Goal: Information Seeking & Learning: Learn about a topic

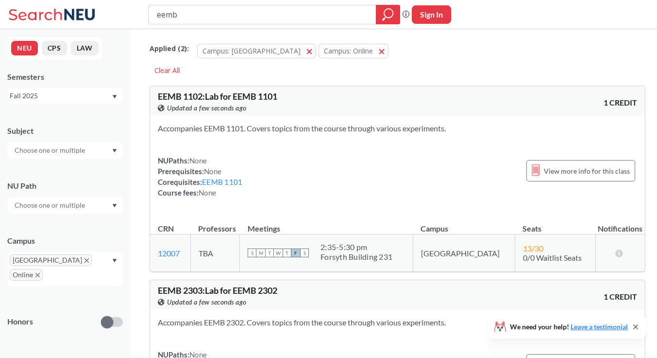
click at [80, 153] on input "text" at bounding box center [51, 150] width 82 height 12
click at [91, 136] on div "Subject" at bounding box center [65, 130] width 116 height 11
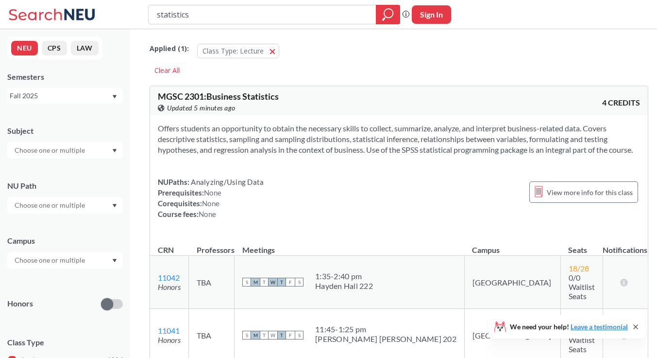
drag, startPoint x: 219, startPoint y: 21, endPoint x: 126, endPoint y: 5, distance: 94.7
click at [125, 5] on div "statistics Phrase search guarantees the exact search appears in the results. Ex…" at bounding box center [328, 14] width 657 height 29
type input "\"
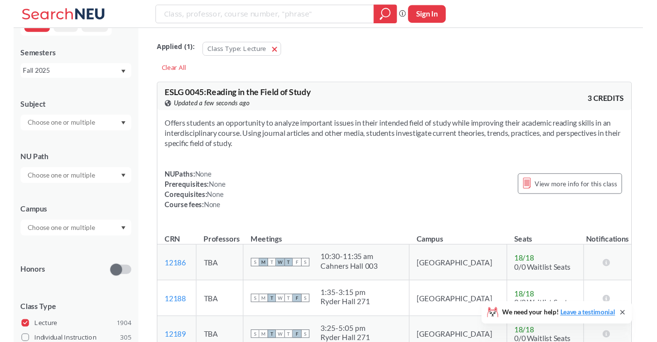
scroll to position [19, 0]
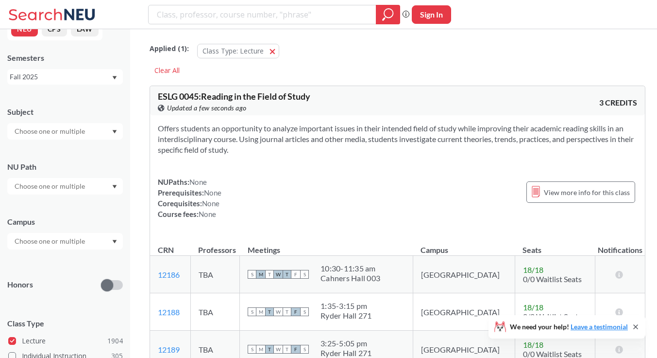
click at [77, 240] on input "text" at bounding box center [51, 241] width 82 height 12
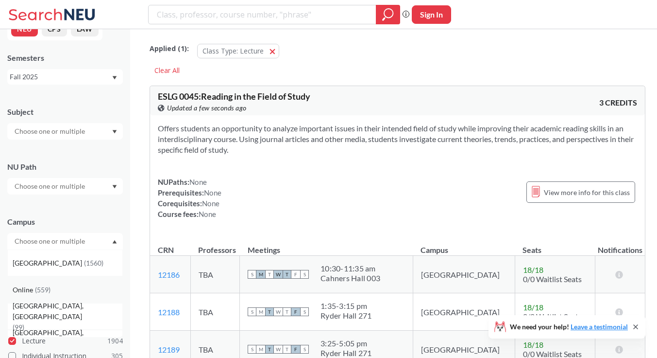
click at [65, 297] on div "Online ( 559 )" at bounding box center [65, 289] width 116 height 27
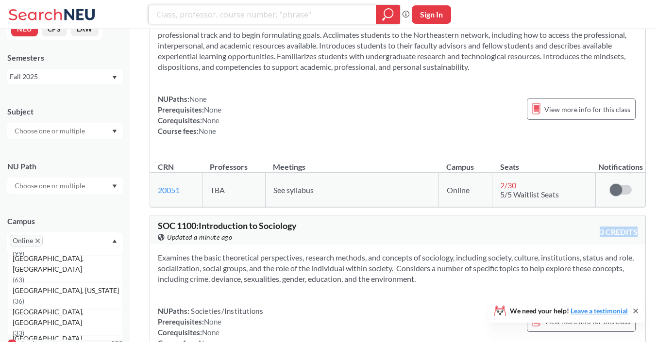
scroll to position [2770, 0]
